Goal: Navigation & Orientation: Find specific page/section

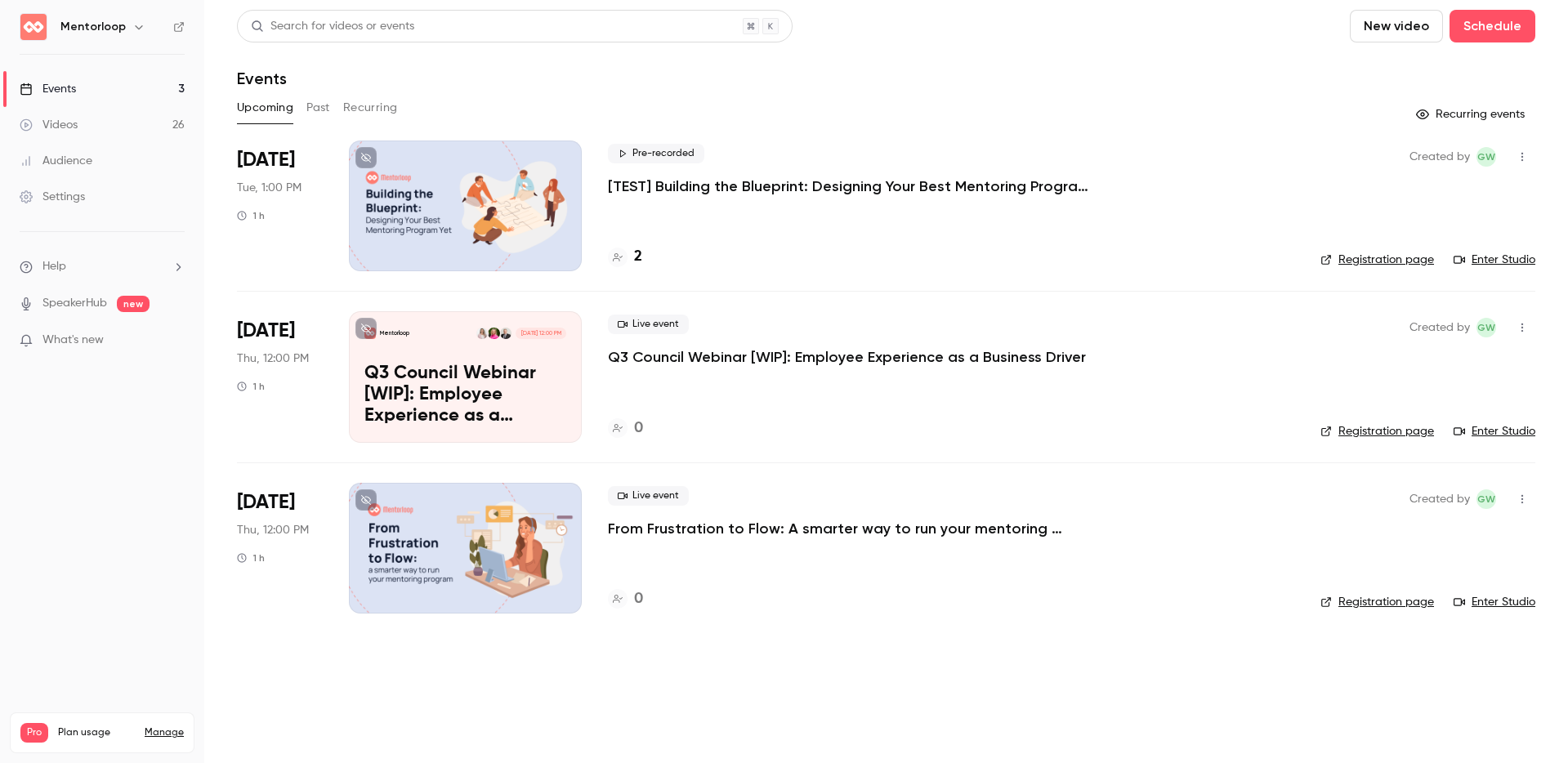
click at [977, 26] on div "Search for videos or events New video Schedule" at bounding box center [886, 26] width 1299 height 33
click at [437, 513] on div at bounding box center [465, 548] width 233 height 130
click at [498, 213] on div at bounding box center [465, 205] width 233 height 130
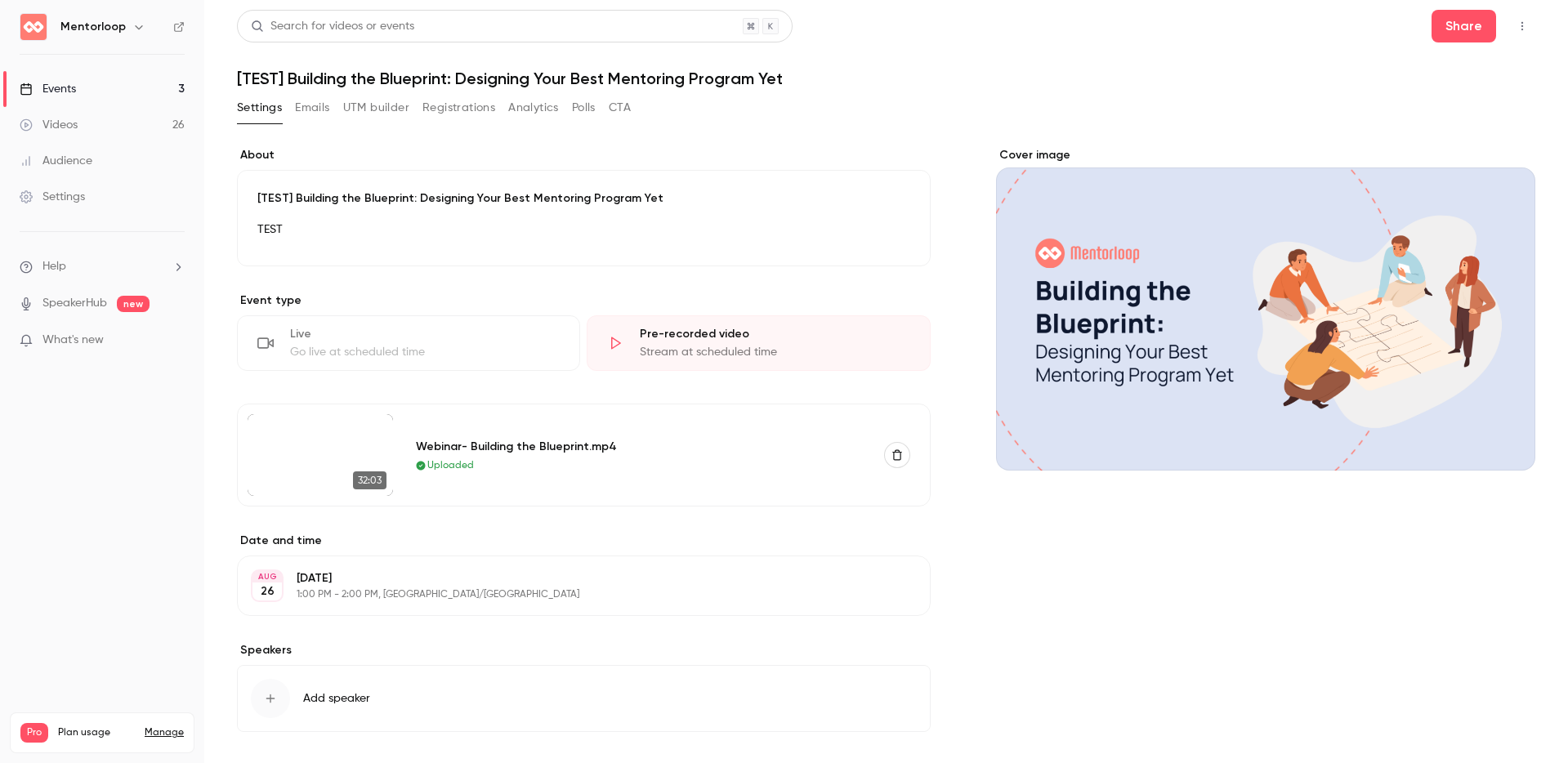
click at [1176, 21] on button "button" at bounding box center [1523, 26] width 26 height 26
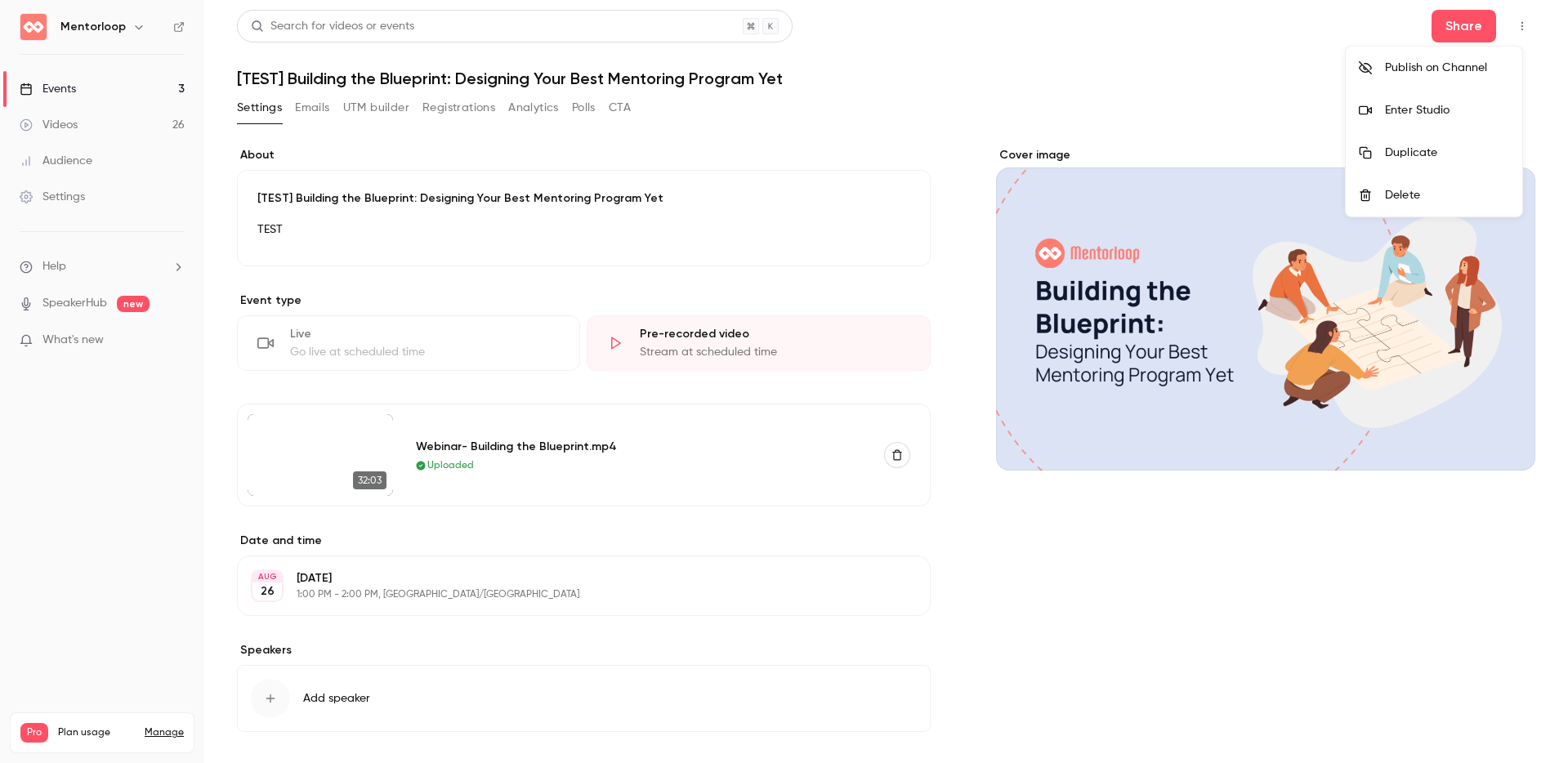
click at [1176, 120] on li "Enter Studio" at bounding box center [1434, 110] width 177 height 42
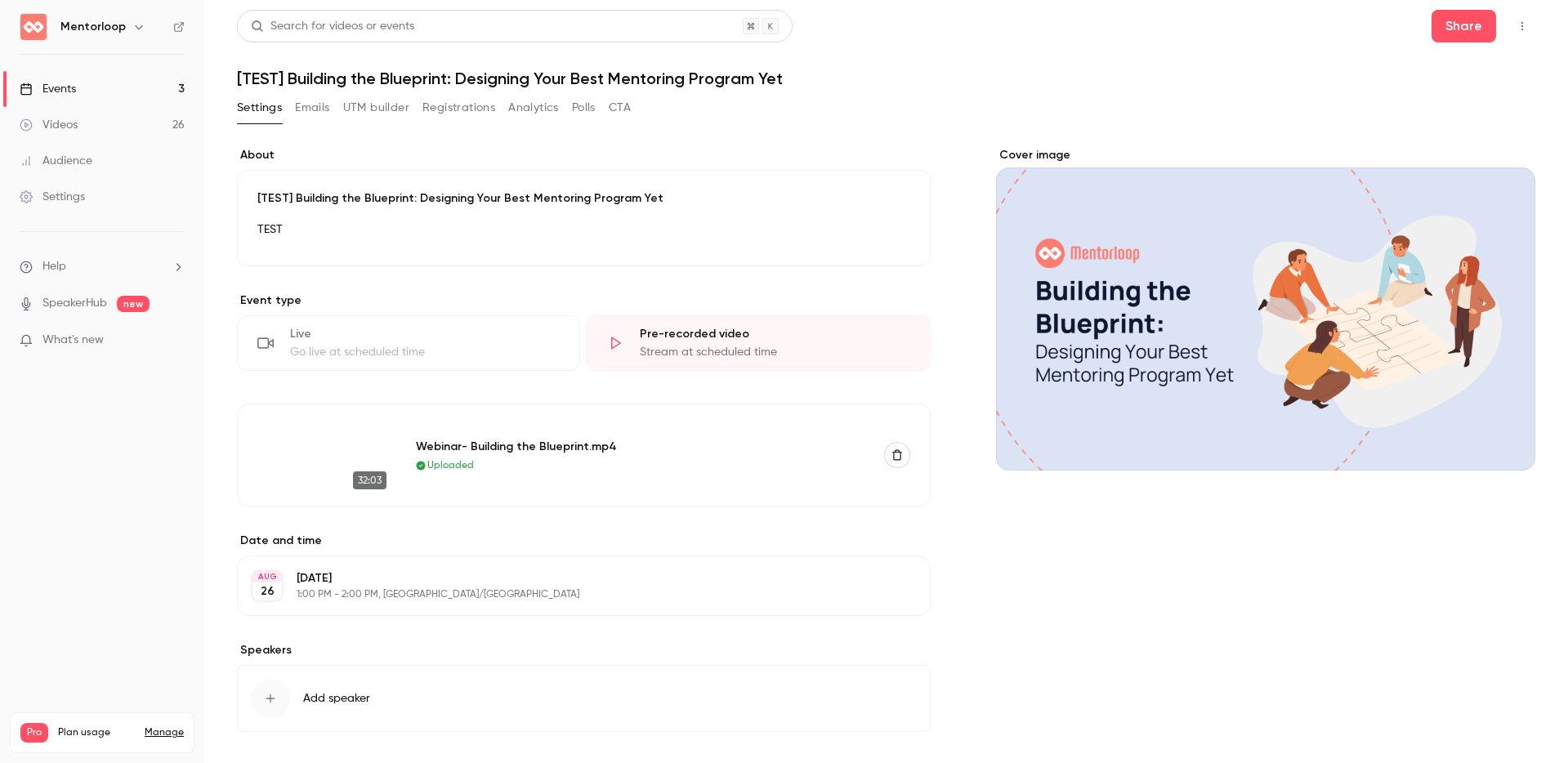
click at [1176, 615] on div "Cover image" at bounding box center [1266, 465] width 540 height 637
